Goal: Use online tool/utility

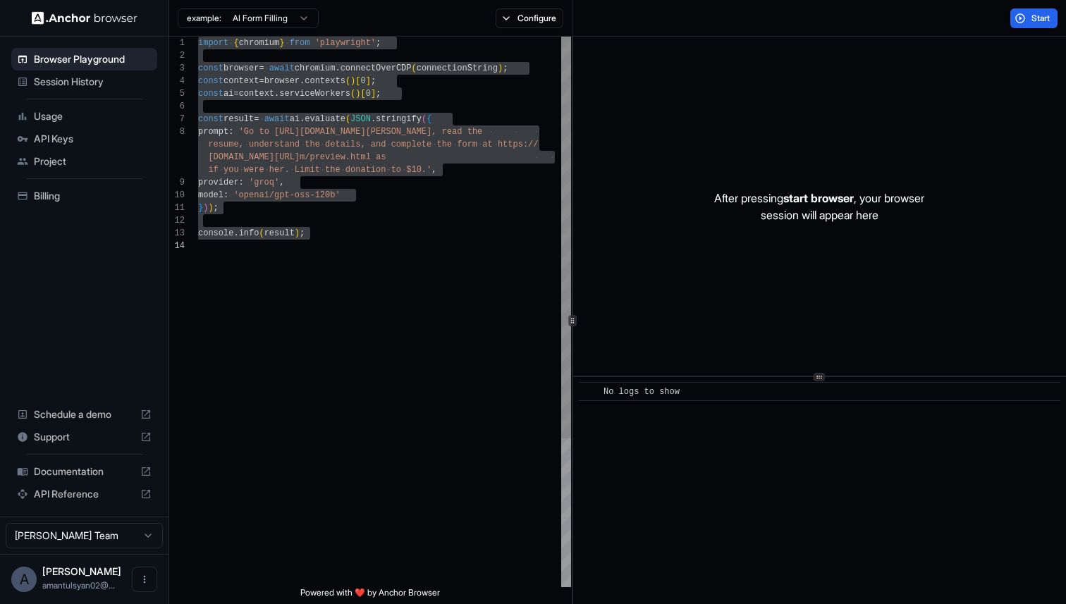
click at [386, 252] on div "const browser = await chromium . connectOverCDP ( connectionString ) ; const co…" at bounding box center [384, 414] width 373 height 754
click at [379, 205] on div "const browser = await chromium . connectOverCDP ( connectionString ) ; const co…" at bounding box center [384, 414] width 373 height 754
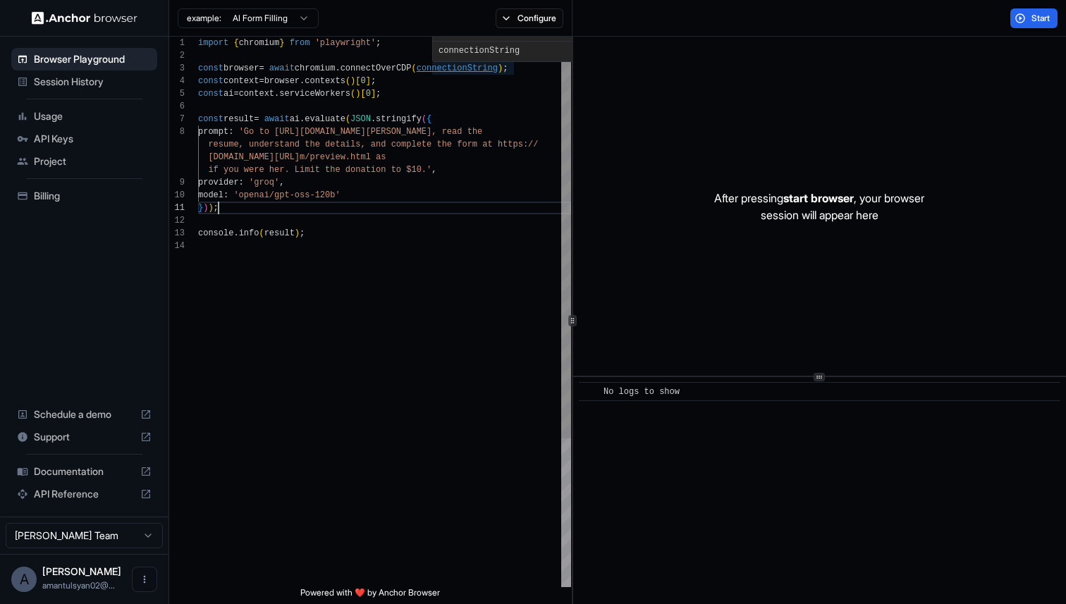
scroll to position [25, 0]
click at [458, 71] on div "const browser = await chromium . connectOverCDP ( connectionString ) ; const co…" at bounding box center [384, 414] width 373 height 754
click at [458, 66] on div "const browser = await chromium . connectOverCDP ( connectionString ) ; const co…" at bounding box center [384, 414] width 373 height 754
click at [448, 69] on div "const browser = await chromium . connectOverCDP ( connectionString ) ; const co…" at bounding box center [384, 414] width 373 height 754
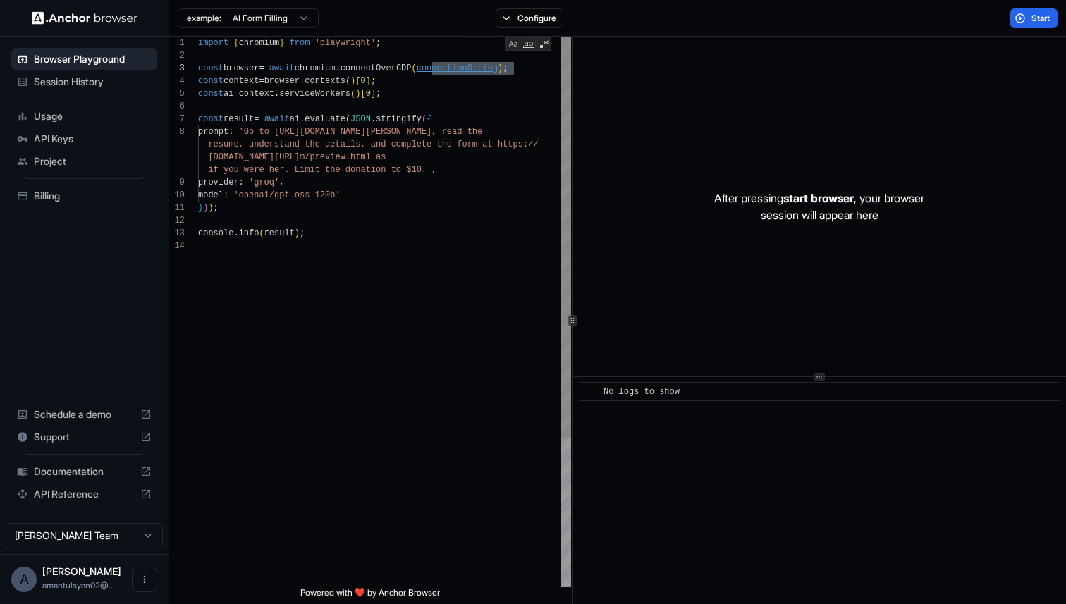
click at [457, 69] on div "const browser = await chromium . connectOverCDP ( connectionString ) ; const co…" at bounding box center [384, 414] width 373 height 754
click at [386, 106] on div "const browser = await chromium . connectOverCDP ( connectionString ) ; const co…" at bounding box center [384, 414] width 373 height 754
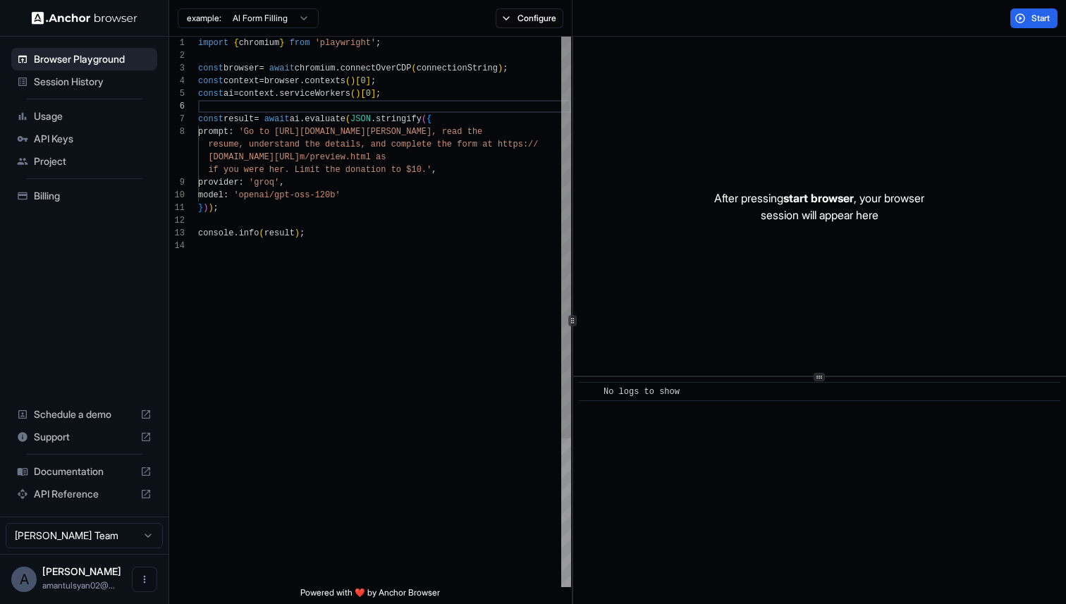
scroll to position [76, 0]
drag, startPoint x: 468, startPoint y: 123, endPoint x: 224, endPoint y: 124, distance: 244.0
click at [224, 124] on div "const browser = await chromium . connectOverCDP ( connectionString ) ; const co…" at bounding box center [384, 414] width 373 height 754
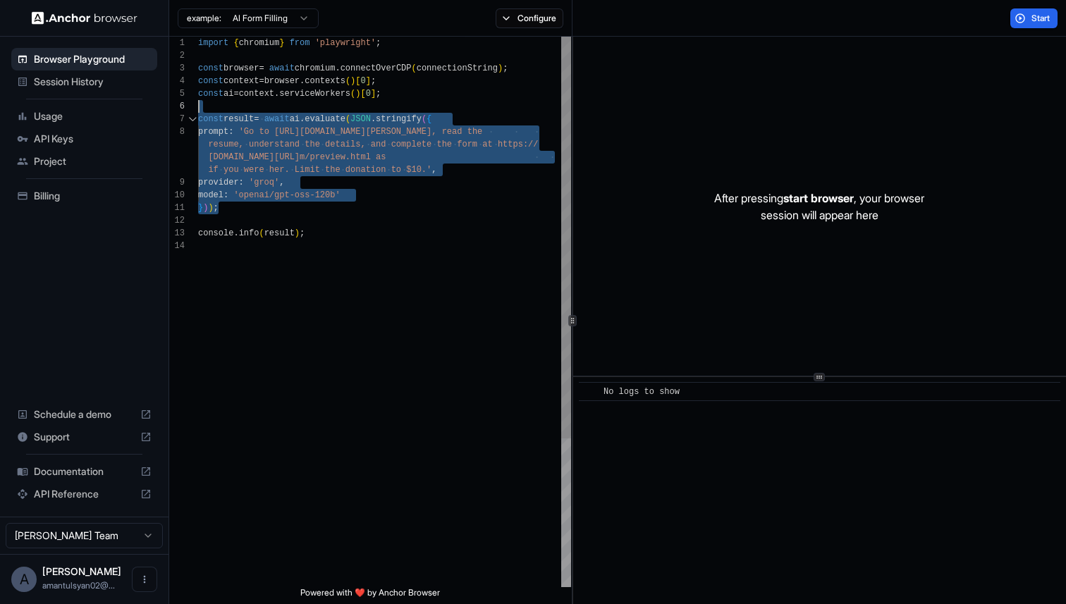
drag, startPoint x: 266, startPoint y: 204, endPoint x: 183, endPoint y: 99, distance: 133.6
click at [198, 102] on div "const browser = await chromium . connectOverCDP ( connectionString ) ; const co…" at bounding box center [384, 414] width 373 height 754
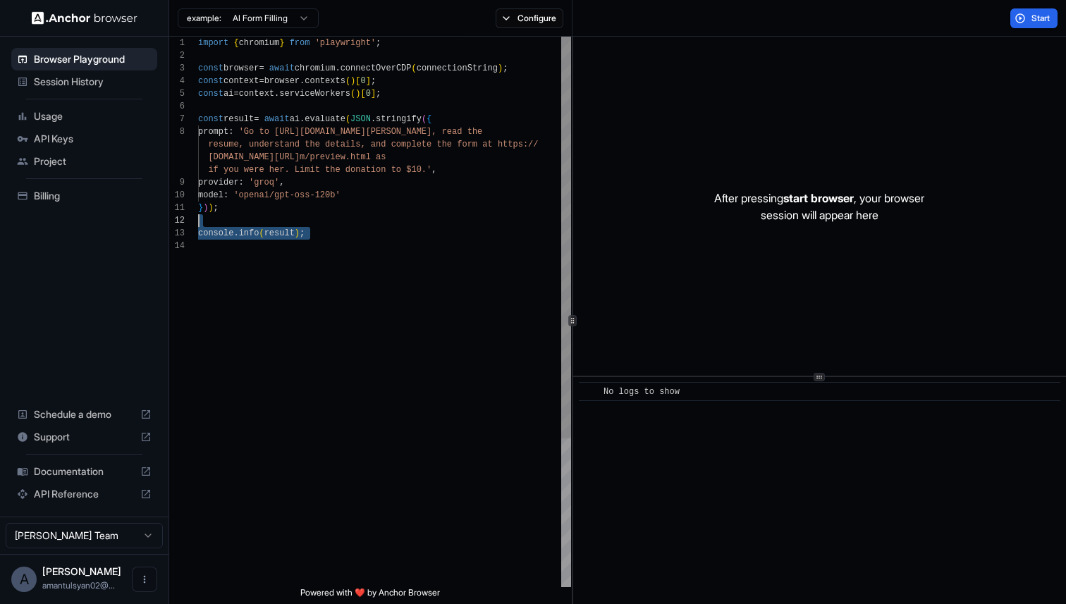
drag, startPoint x: 309, startPoint y: 241, endPoint x: 221, endPoint y: 199, distance: 97.1
click at [221, 199] on div "const browser = await chromium . connectOverCDP ( connectionString ) ; const co…" at bounding box center [384, 414] width 373 height 754
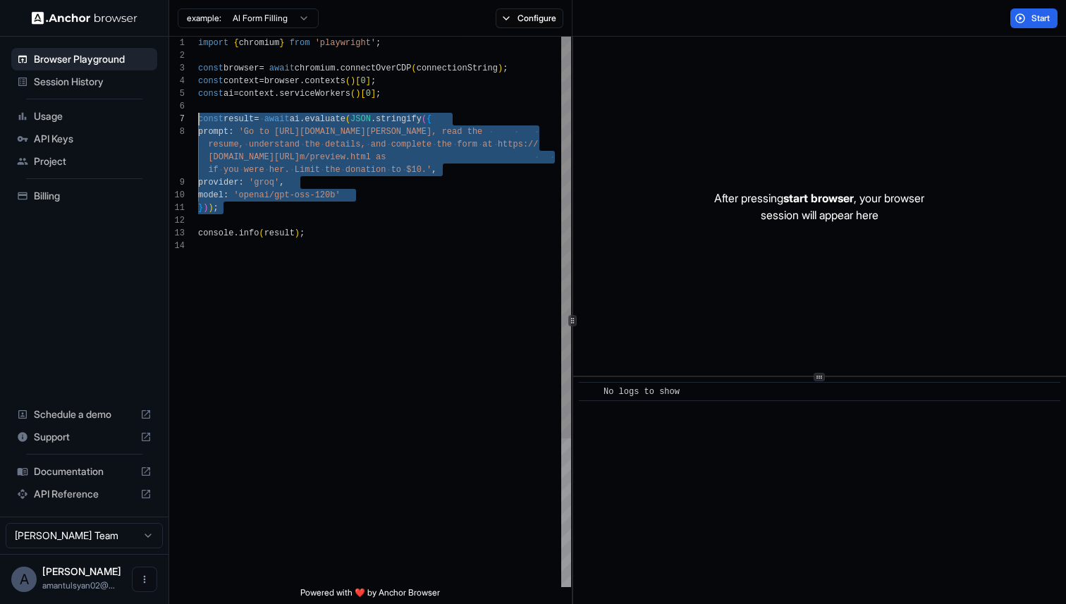
drag, startPoint x: 242, startPoint y: 219, endPoint x: 188, endPoint y: 109, distance: 122.4
click at [198, 109] on div "const browser = await chromium . connectOverCDP ( connectionString ) ; const co…" at bounding box center [384, 414] width 373 height 754
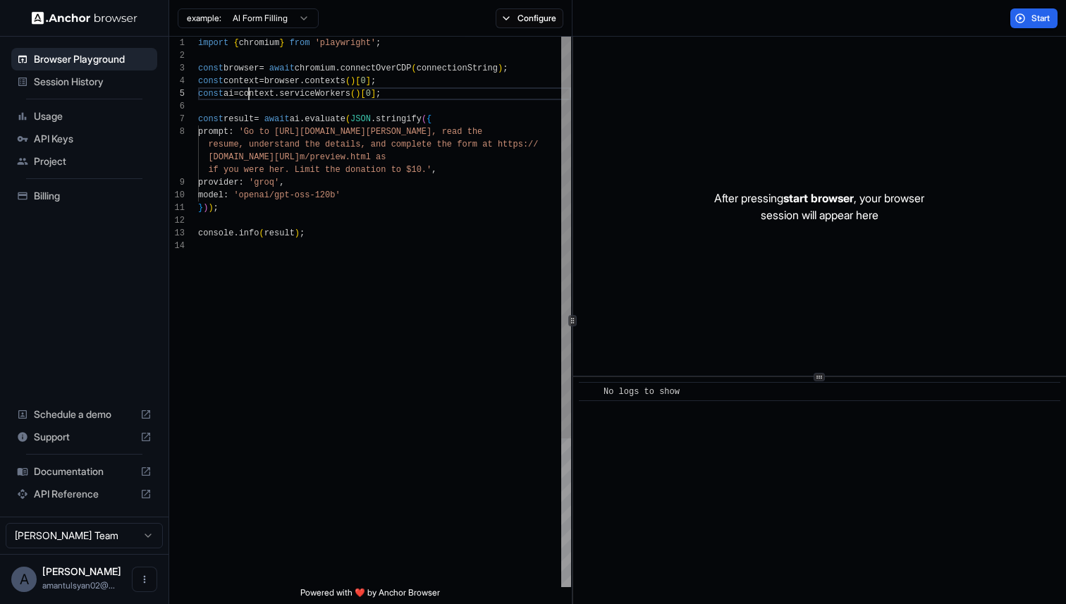
scroll to position [51, 0]
click at [251, 98] on div "const browser = await chromium . connectOverCDP ( connectionString ) ; const co…" at bounding box center [384, 414] width 373 height 754
click at [406, 98] on div "const browser = await chromium . connectOverCDP ( connectionString ) ; const co…" at bounding box center [384, 414] width 373 height 754
click at [345, 98] on div "const browser = await chromium . connectOverCDP ( connectionString ) ; const co…" at bounding box center [384, 414] width 373 height 754
click at [118, 86] on span "Session History" at bounding box center [93, 82] width 118 height 14
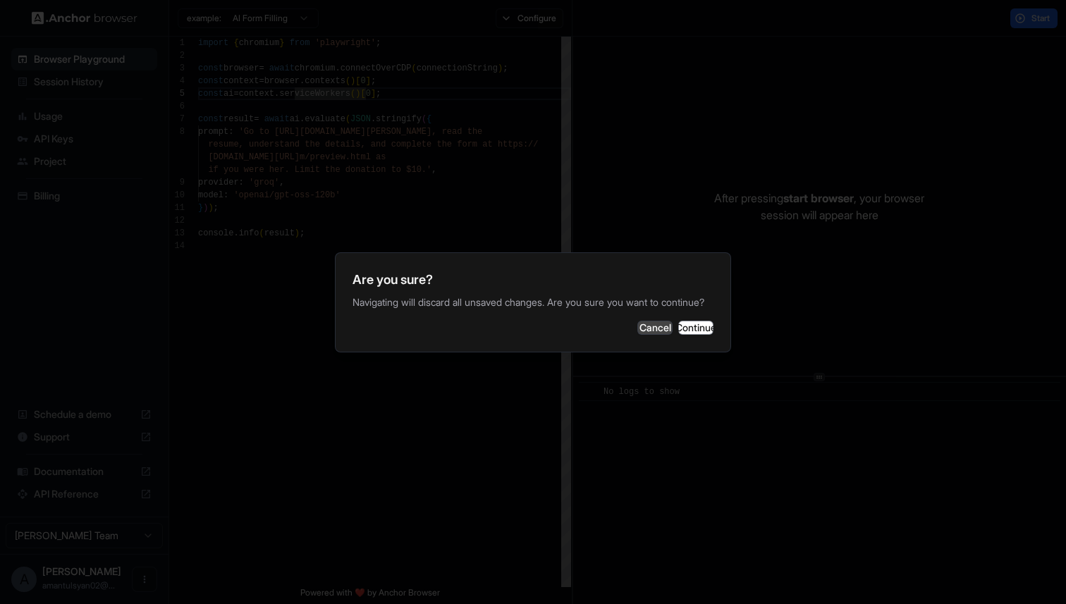
click at [637, 335] on button "Cancel" at bounding box center [654, 328] width 35 height 14
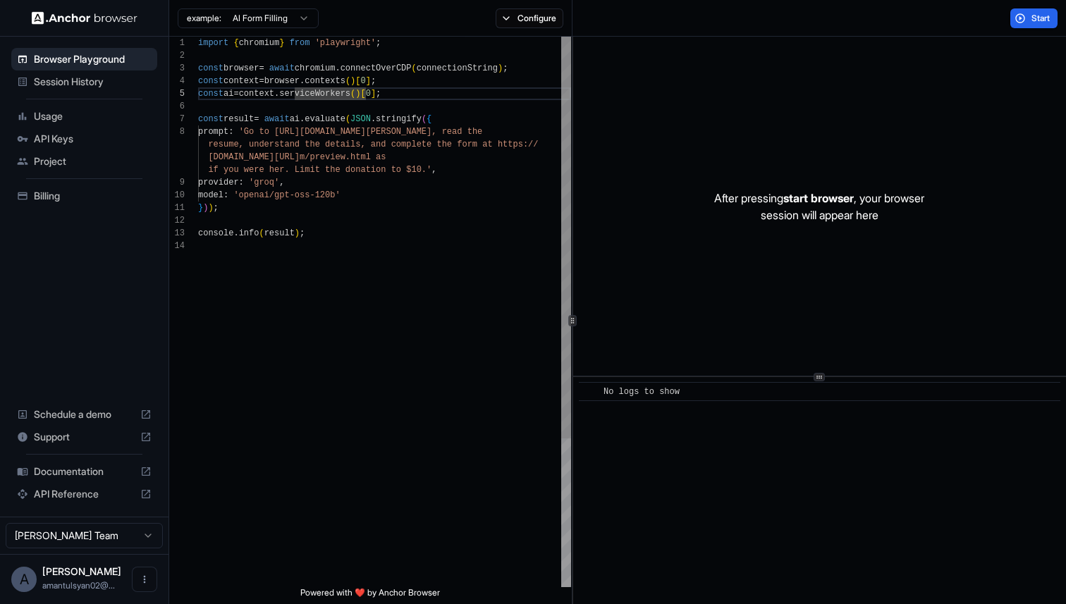
click at [289, 78] on div "const browser = await chromium . connectOverCDP ( connectionString ) ; const co…" at bounding box center [384, 414] width 373 height 754
drag, startPoint x: 414, startPoint y: 71, endPoint x: 273, endPoint y: 69, distance: 141.0
click at [274, 69] on div "const browser = await chromium . connectOverCDP ( connectionString ) ; const co…" at bounding box center [384, 414] width 373 height 754
click at [450, 90] on div "const browser = await chromium . connectOverCDP ( connectionString ) ; const co…" at bounding box center [384, 414] width 373 height 754
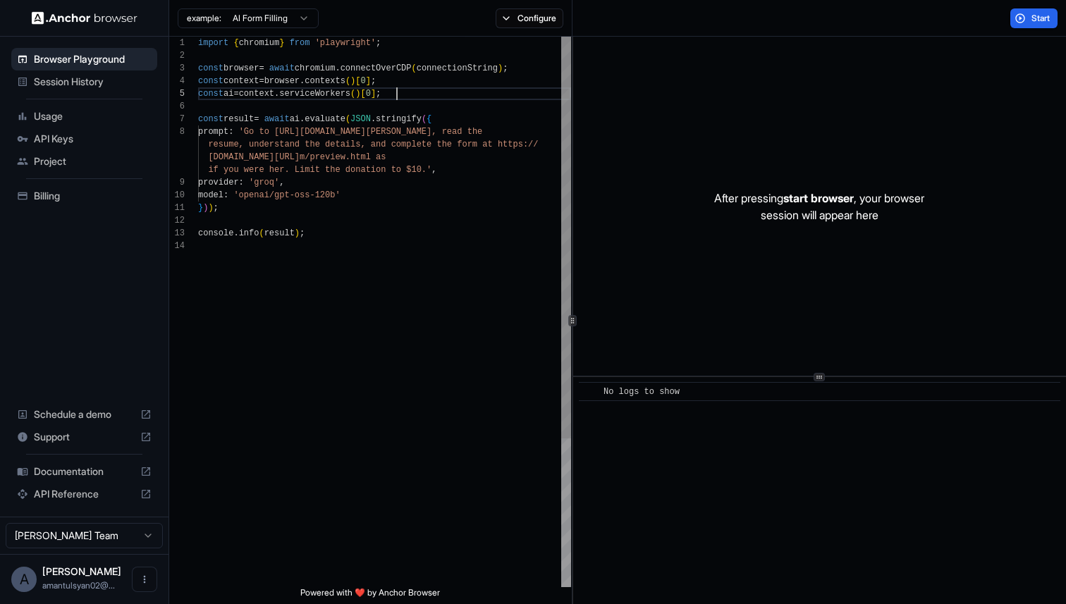
scroll to position [38, 0]
click at [499, 76] on div "const browser = await chromium . connectOverCDP ( connectionString ) ; const co…" at bounding box center [384, 414] width 373 height 754
click at [520, 18] on button "Configure" at bounding box center [530, 18] width 68 height 20
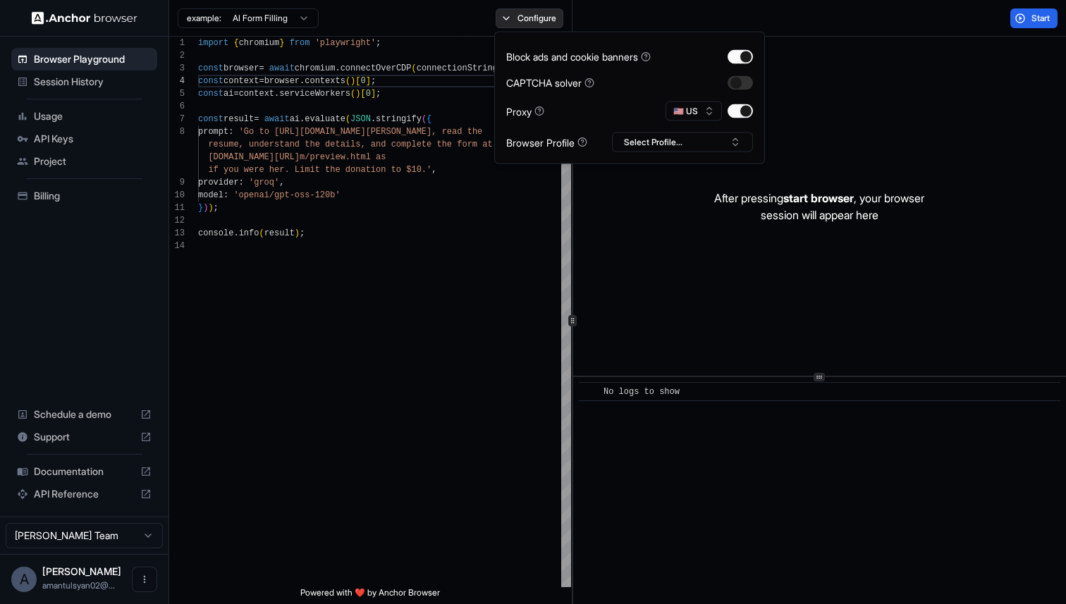
click at [520, 18] on button "Configure" at bounding box center [530, 18] width 68 height 20
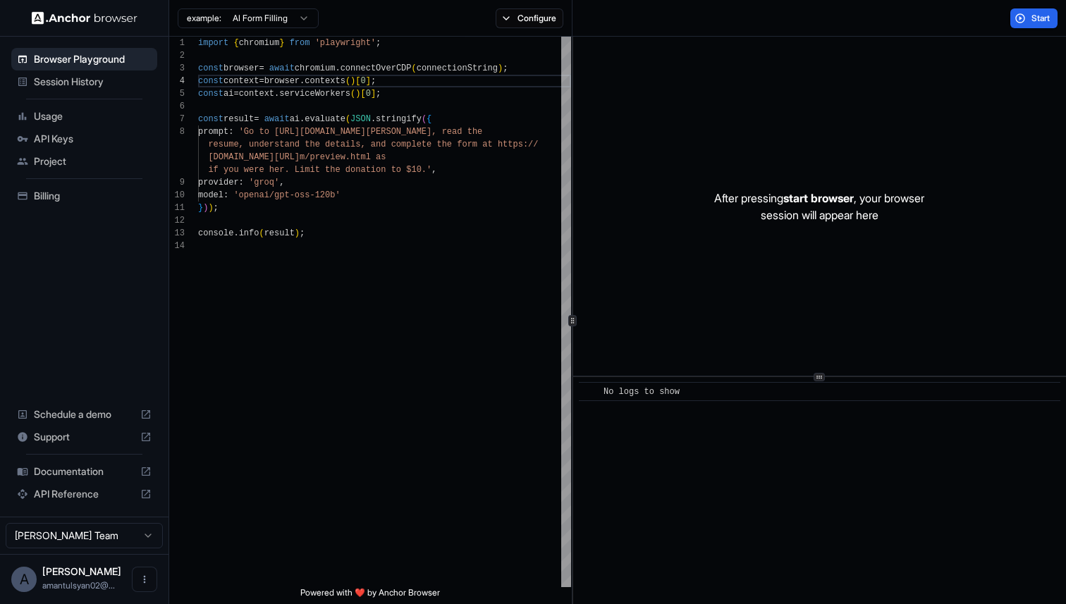
click at [304, 31] on div "example: AI Form Filling Configure" at bounding box center [370, 18] width 403 height 37
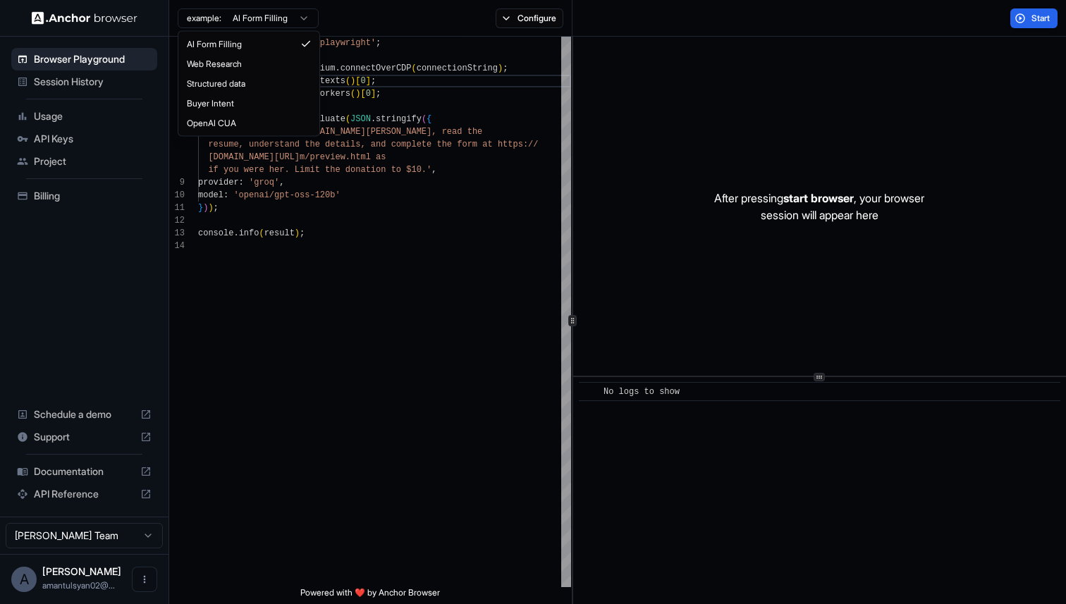
click at [304, 24] on html "Browser Playground Session History Usage API Keys Project Billing Schedule a de…" at bounding box center [533, 302] width 1066 height 604
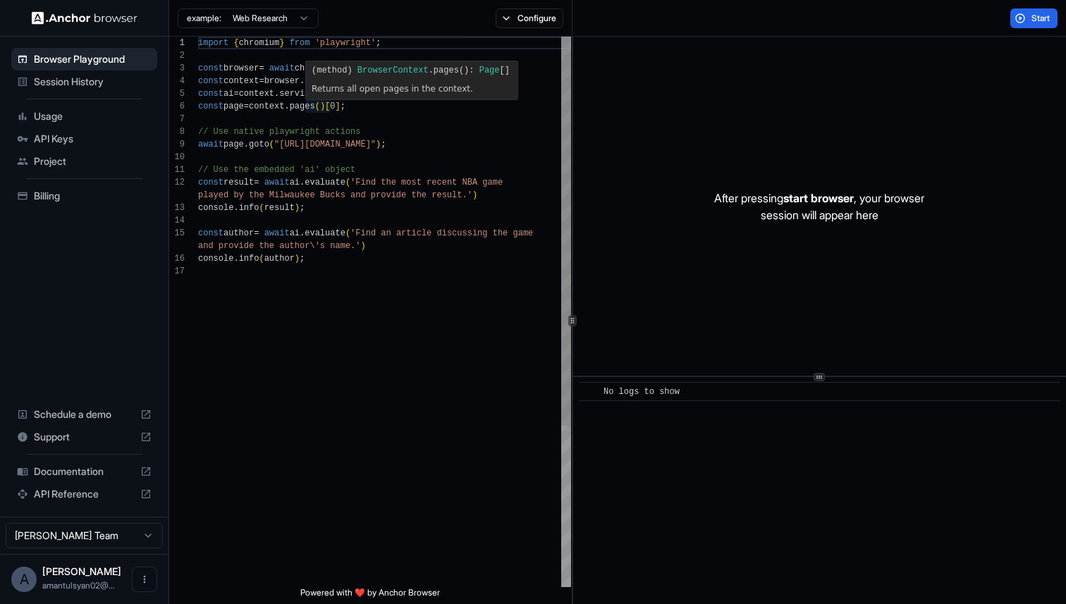
scroll to position [25, 0]
click at [314, 190] on div "import { chromium } from 'playwright' ; const browser = await chromium . connec…" at bounding box center [384, 426] width 373 height 779
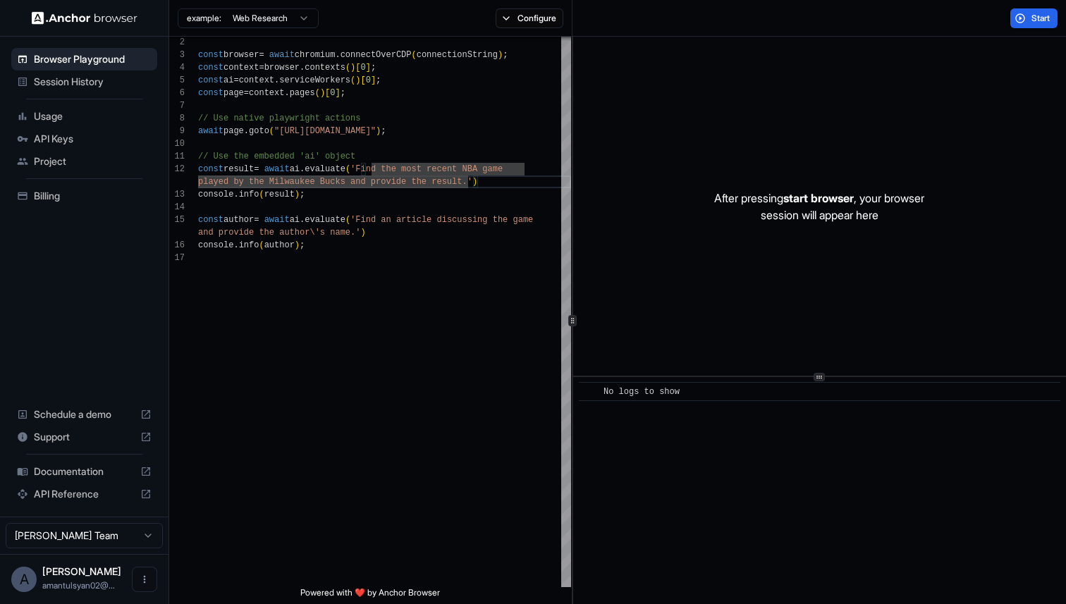
click at [281, 17] on html "Browser Playground Session History Usage API Keys Project Billing Schedule a de…" at bounding box center [533, 302] width 1066 height 604
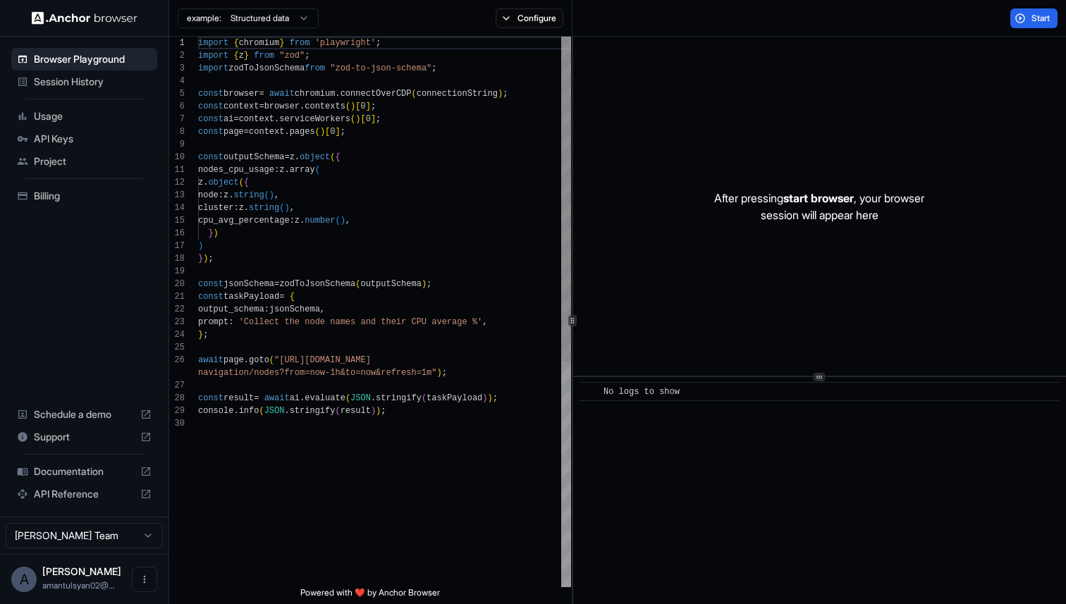
scroll to position [0, 0]
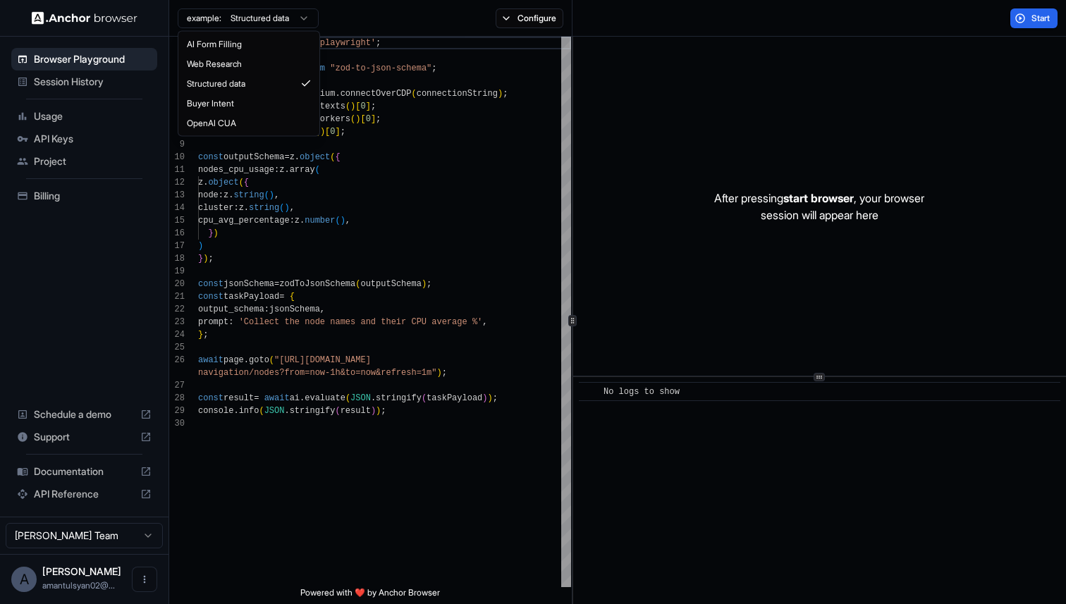
click at [300, 28] on html "Browser Playground Session History Usage API Keys Project Billing Schedule a de…" at bounding box center [533, 302] width 1066 height 604
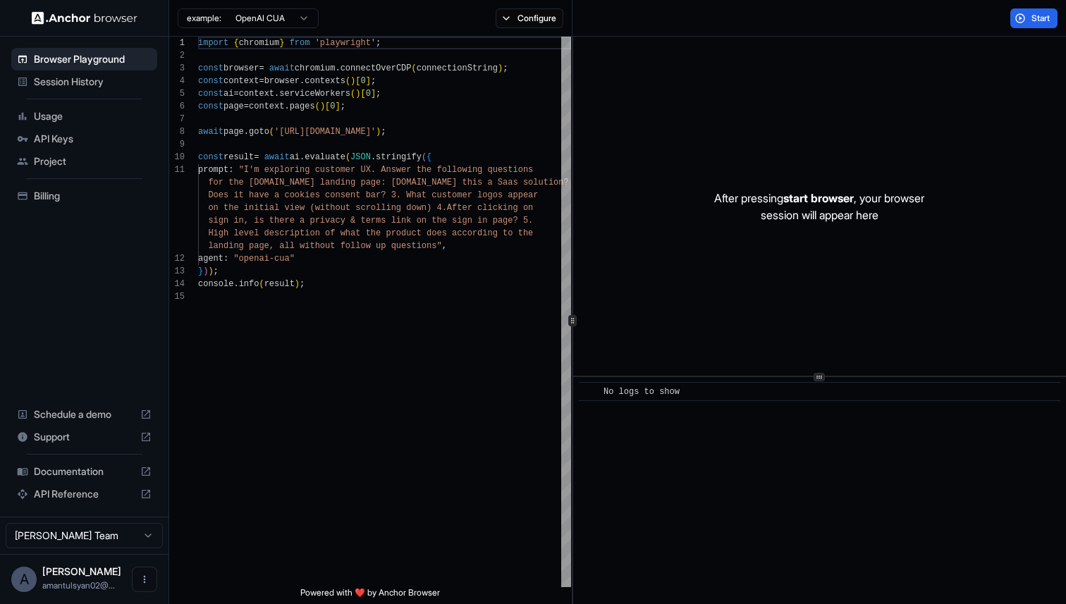
click at [261, 16] on html "Browser Playground Session History Usage API Keys Project Billing Schedule a de…" at bounding box center [533, 302] width 1066 height 604
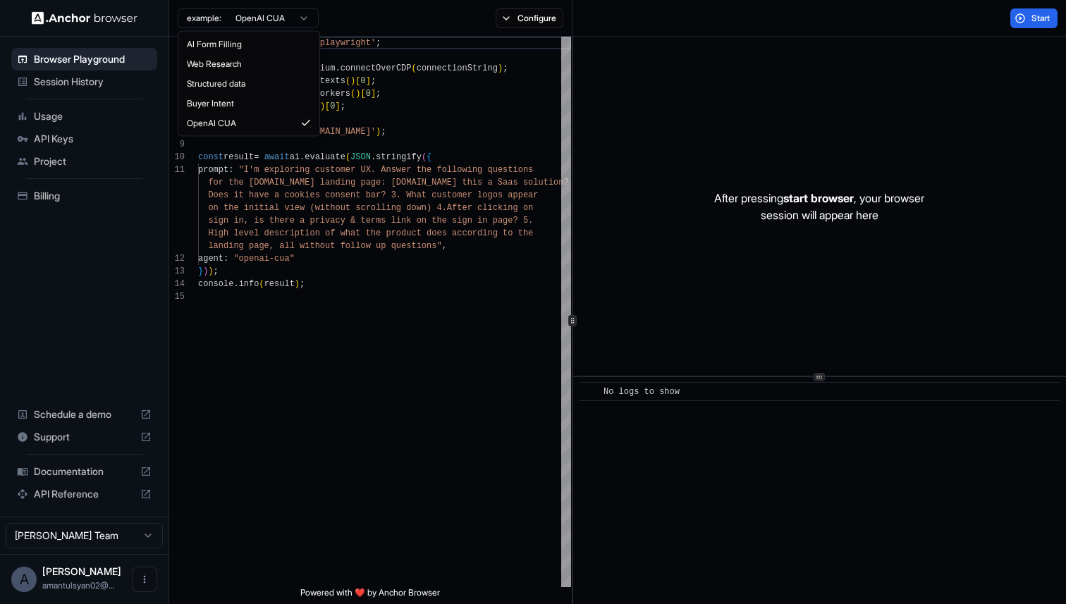
type textarea "**********"
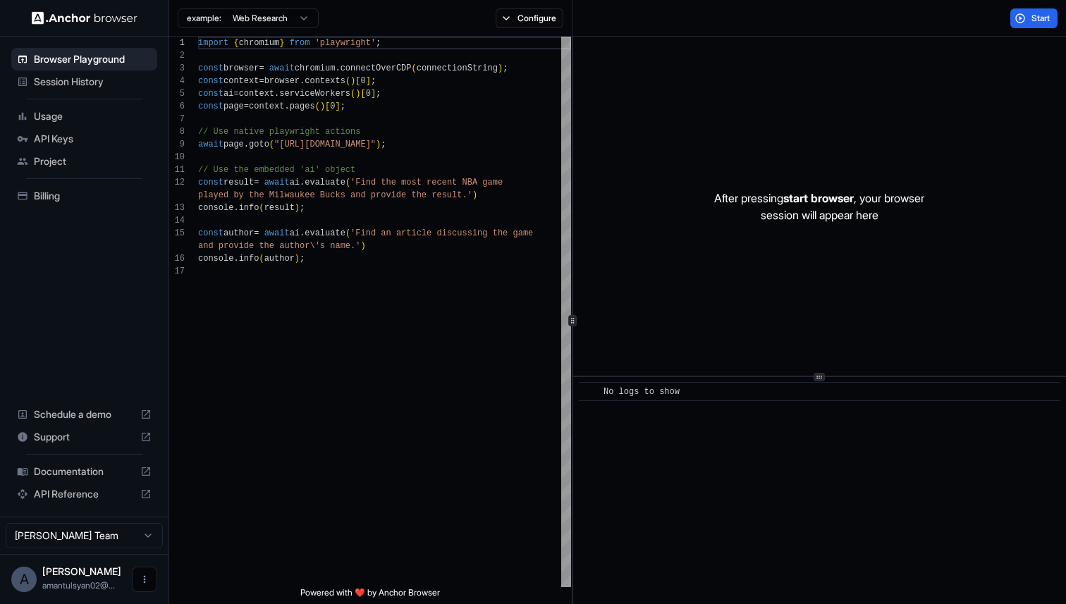
click at [149, 587] on button "Open menu" at bounding box center [144, 579] width 25 height 25
click at [265, 423] on div at bounding box center [533, 302] width 1066 height 604
